Goal: Use online tool/utility: Utilize a website feature to perform a specific function

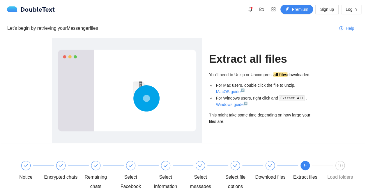
scroll to position [57, 0]
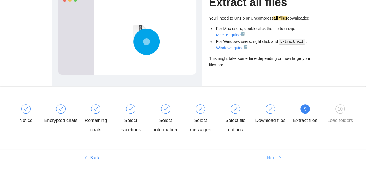
click at [279, 154] on button "Next" at bounding box center [274, 157] width 183 height 9
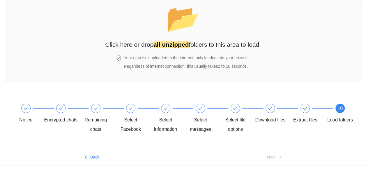
scroll to position [32, 0]
click at [162, 44] on strong "all unzipped" at bounding box center [171, 44] width 35 height 7
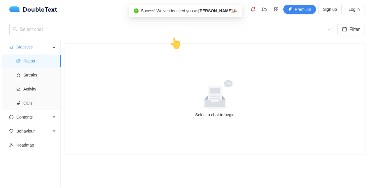
scroll to position [0, 0]
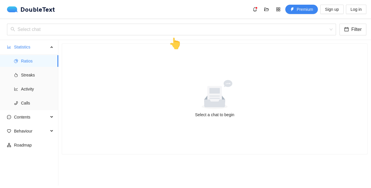
click at [174, 45] on div "👆" at bounding box center [174, 43] width 13 height 17
click at [159, 30] on input "search" at bounding box center [169, 29] width 318 height 11
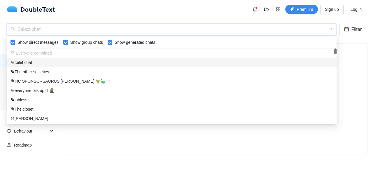
click at [69, 60] on div "toilet chat" at bounding box center [171, 62] width 322 height 6
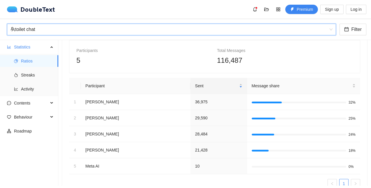
scroll to position [27, 0]
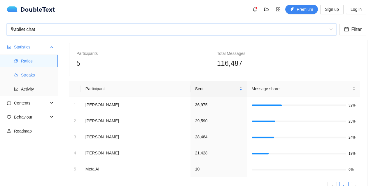
click at [35, 76] on span "Streaks" at bounding box center [37, 75] width 33 height 12
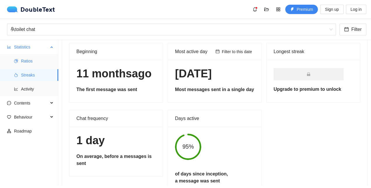
click at [25, 63] on span "Ratios" at bounding box center [37, 61] width 33 height 12
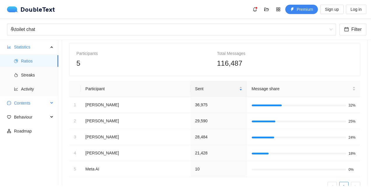
click at [30, 101] on span "Contents" at bounding box center [31, 103] width 34 height 12
click at [33, 117] on span "Word Cloud" at bounding box center [37, 117] width 33 height 12
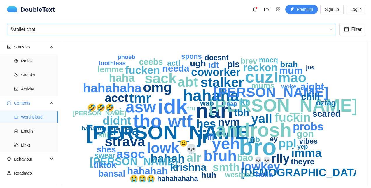
click at [70, 27] on div "toilet chat" at bounding box center [168, 29] width 316 height 11
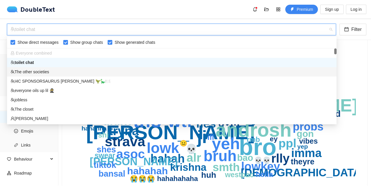
click at [64, 70] on div "The other societies" at bounding box center [171, 71] width 322 height 6
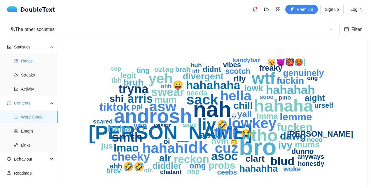
click at [31, 65] on span "Ratios" at bounding box center [37, 61] width 33 height 12
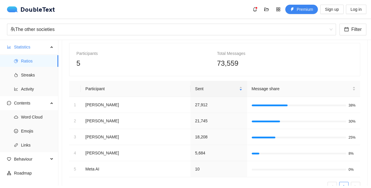
scroll to position [51, 0]
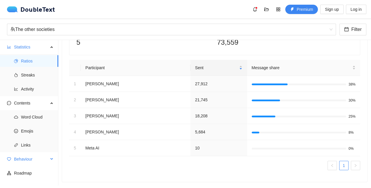
click at [47, 156] on span "Behaviour" at bounding box center [31, 159] width 34 height 12
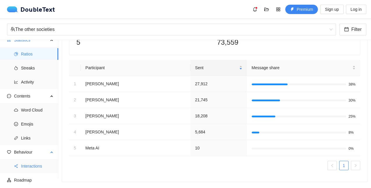
click at [35, 163] on span "Interactions" at bounding box center [37, 166] width 33 height 12
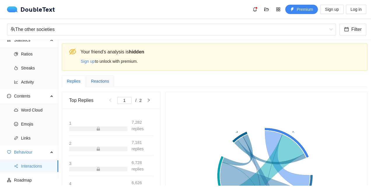
click at [97, 79] on div "Reactions" at bounding box center [100, 81] width 18 height 6
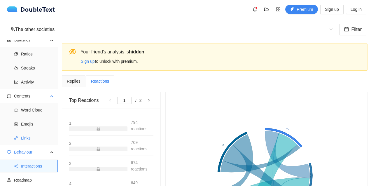
click at [25, 134] on span "Links" at bounding box center [37, 138] width 33 height 12
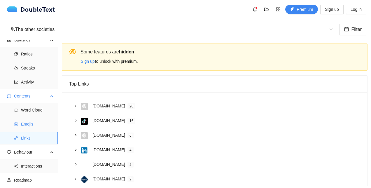
click at [33, 120] on span "Emojis" at bounding box center [37, 124] width 33 height 12
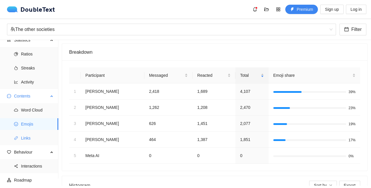
click at [26, 137] on span "Links" at bounding box center [37, 138] width 33 height 12
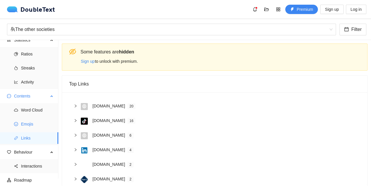
click at [31, 120] on span "Emojis" at bounding box center [37, 124] width 33 height 12
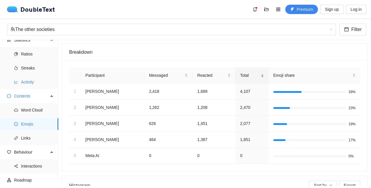
click at [36, 79] on span "Activity" at bounding box center [37, 82] width 33 height 12
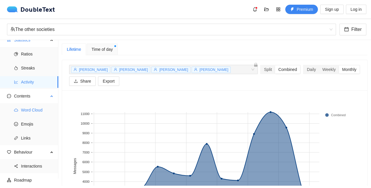
click at [33, 113] on span "Word Cloud" at bounding box center [37, 110] width 33 height 12
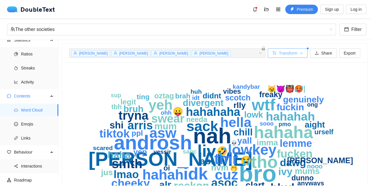
click at [300, 52] on icon "down" at bounding box center [301, 53] width 3 height 3
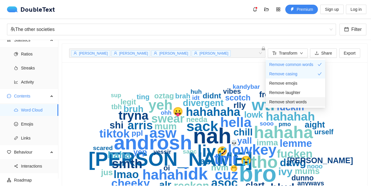
click at [283, 99] on span "Remove short words" at bounding box center [287, 102] width 37 height 6
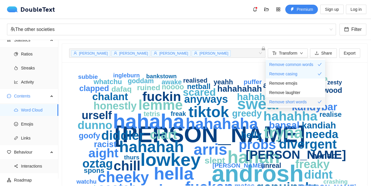
click at [283, 99] on span "Remove short words" at bounding box center [287, 102] width 37 height 6
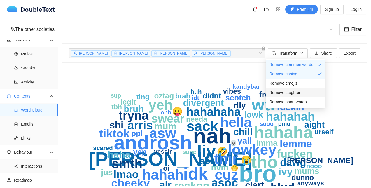
click at [293, 92] on span "Remove laughter" at bounding box center [284, 92] width 31 height 6
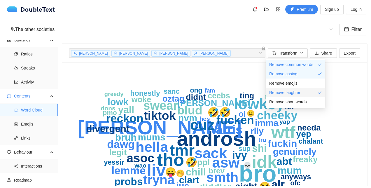
click at [293, 92] on span "Remove laughter" at bounding box center [284, 92] width 31 height 6
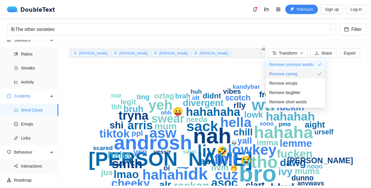
click at [284, 72] on span "Remove casing" at bounding box center [283, 74] width 28 height 6
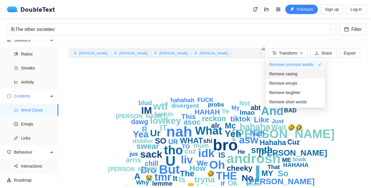
click at [284, 72] on span "Remove casing" at bounding box center [283, 74] width 28 height 6
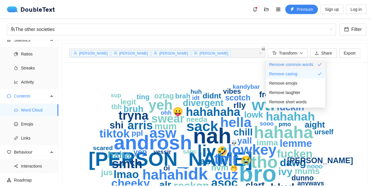
click at [298, 65] on span "Remove common words" at bounding box center [291, 64] width 44 height 6
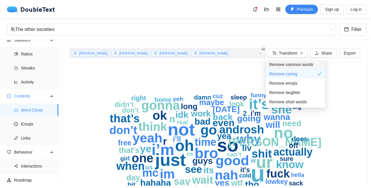
click at [298, 65] on span "Remove common words" at bounding box center [291, 64] width 44 height 6
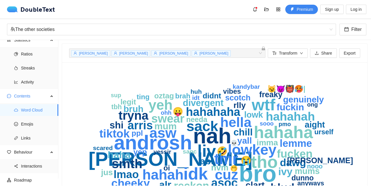
click at [229, 77] on icon "bro nah [PERSON_NAME] tho idk hahaha liv wtf tmr lowkey sack asw cuz hahah yeh …" at bounding box center [212, 145] width 286 height 152
click at [36, 57] on span "Ratios" at bounding box center [37, 54] width 33 height 12
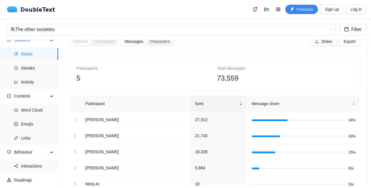
scroll to position [12, 0]
click at [104, 115] on td "[PERSON_NAME]" at bounding box center [136, 119] width 110 height 16
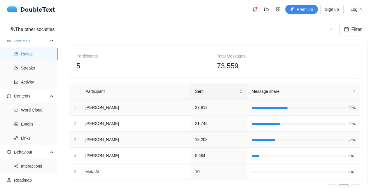
scroll to position [23, 0]
